Goal: Find specific page/section: Find specific page/section

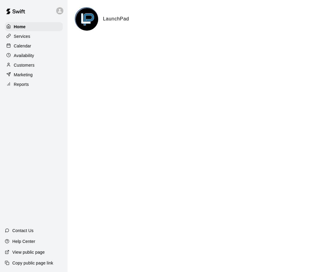
click at [20, 43] on p "Calendar" at bounding box center [22, 46] width 17 height 6
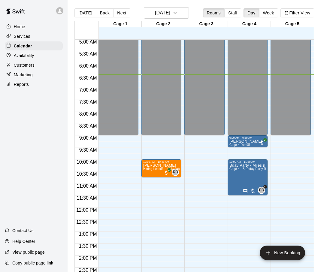
scroll to position [1, 0]
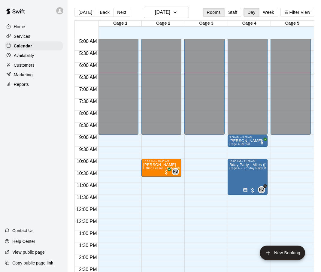
click at [19, 36] on p "Services" at bounding box center [22, 36] width 16 height 6
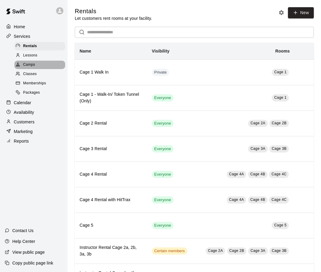
click at [29, 65] on span "Camps" at bounding box center [29, 65] width 12 height 6
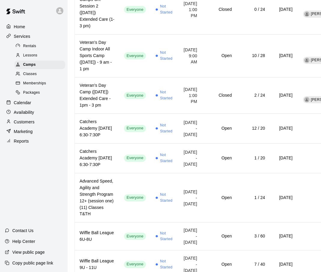
scroll to position [263, 0]
